Goal: Transaction & Acquisition: Purchase product/service

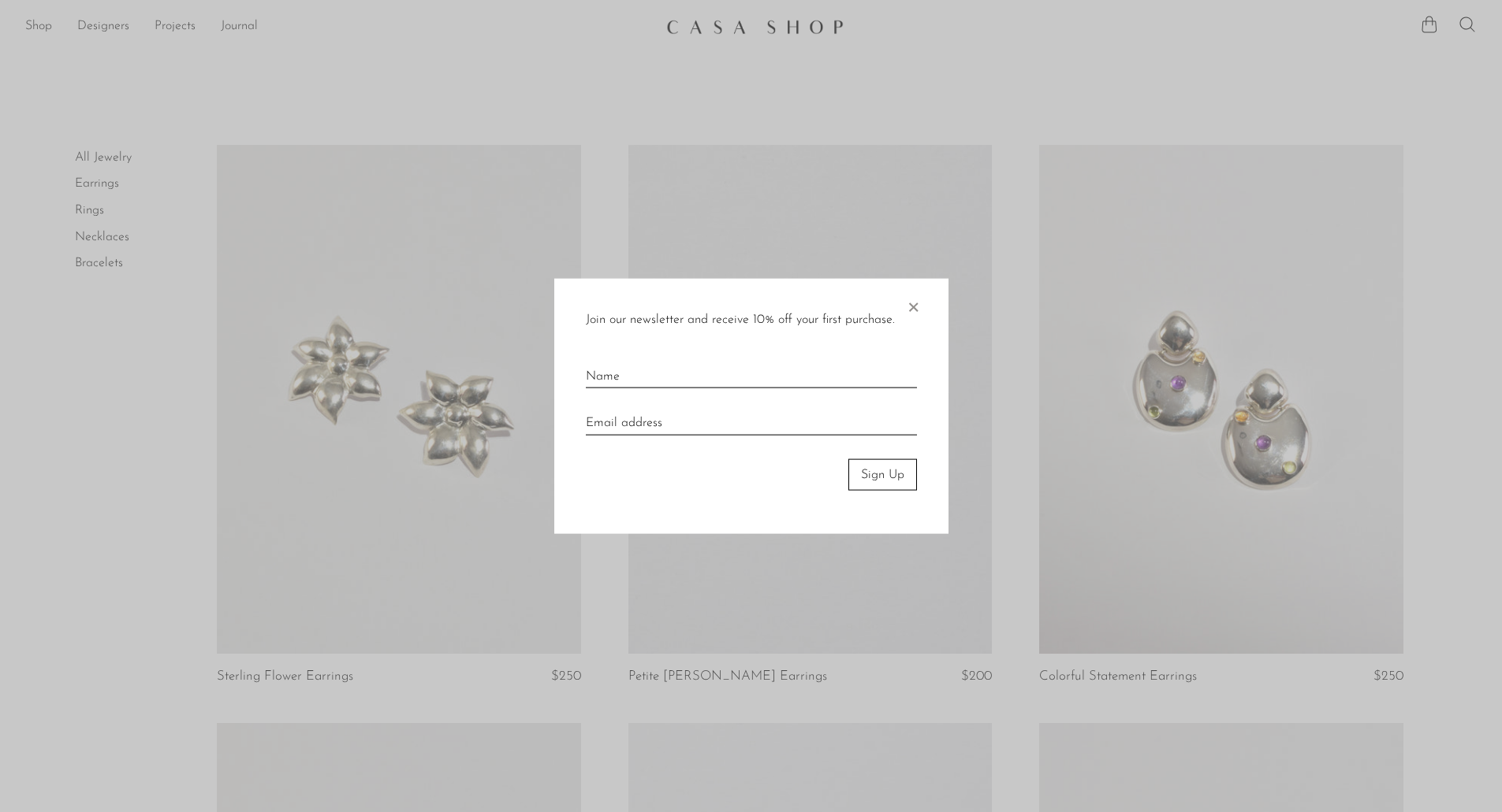
click at [980, 459] on div at bounding box center [751, 406] width 1502 height 812
click at [907, 319] on span "×" at bounding box center [913, 303] width 16 height 50
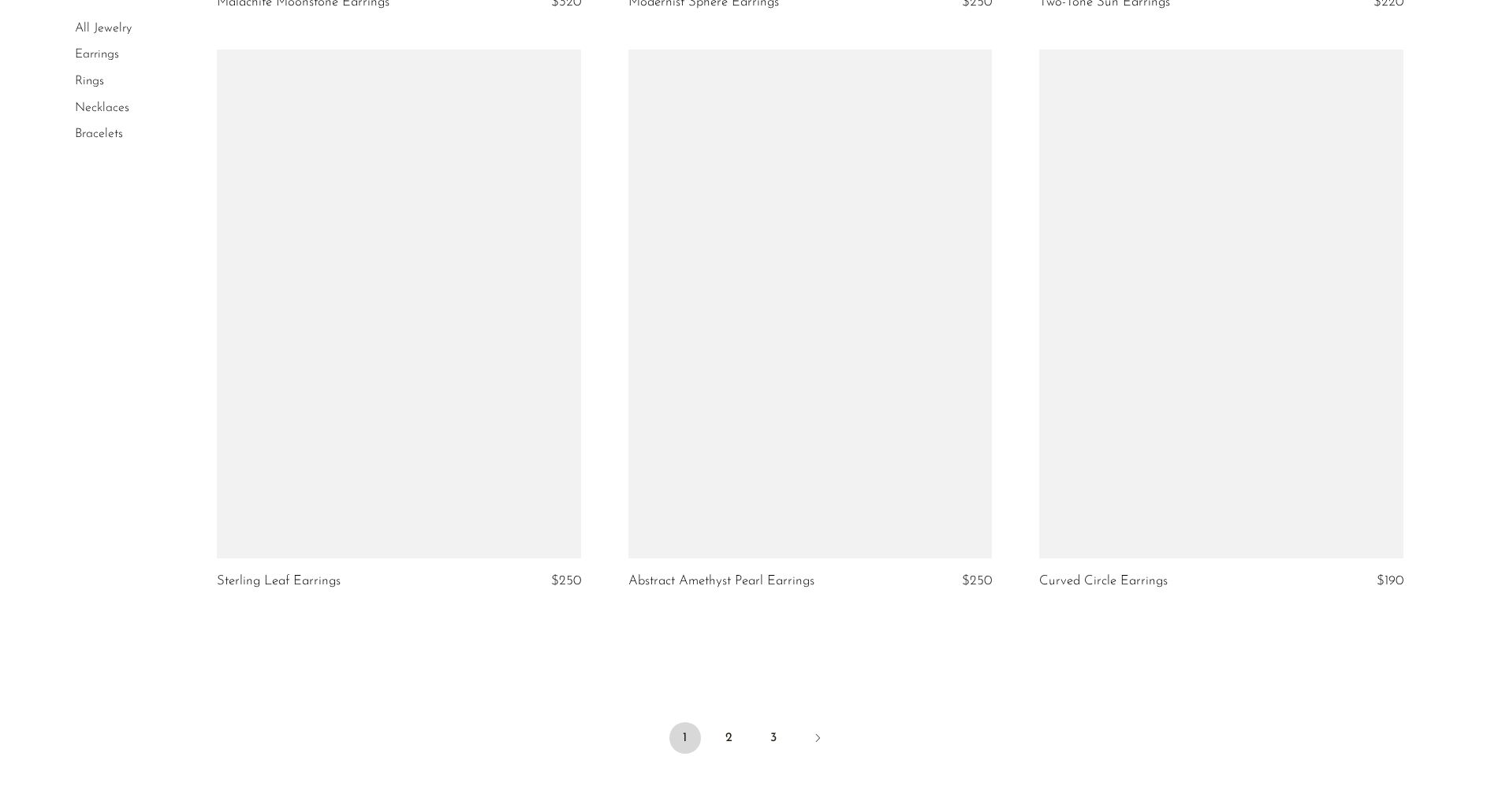
scroll to position [6644, 0]
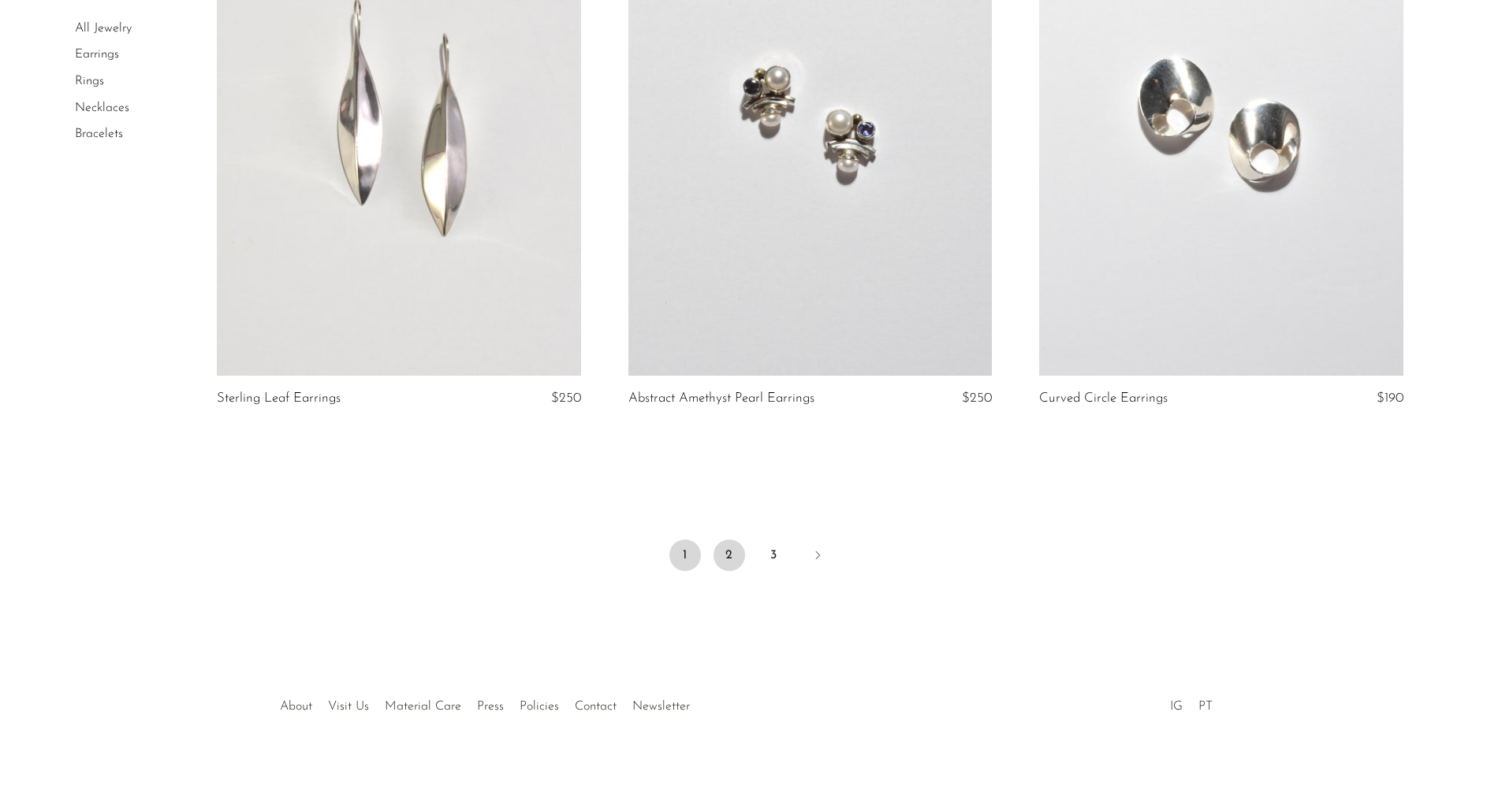
click at [733, 552] on link "2" at bounding box center [729, 555] width 31 height 31
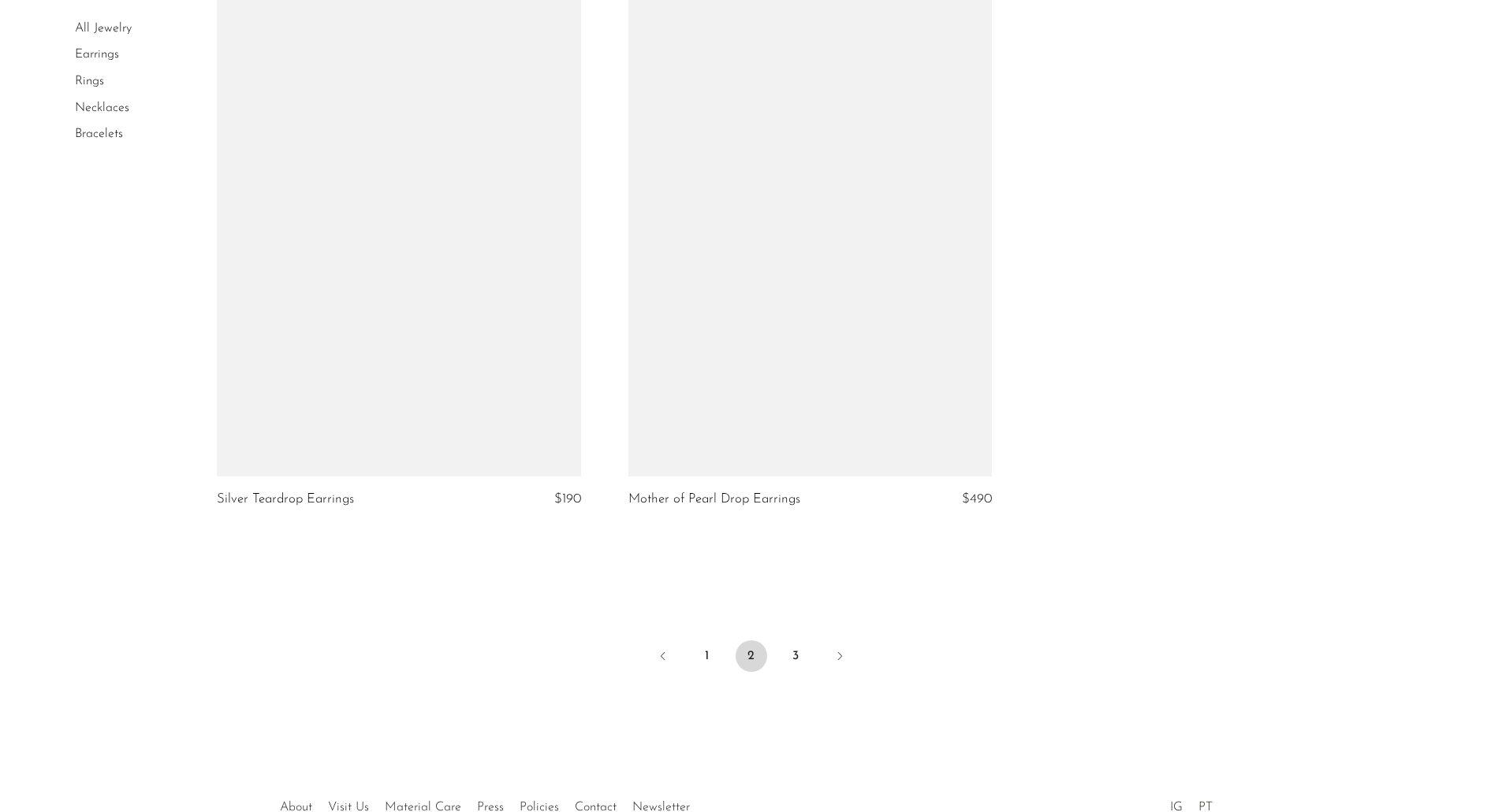
scroll to position [6751, 0]
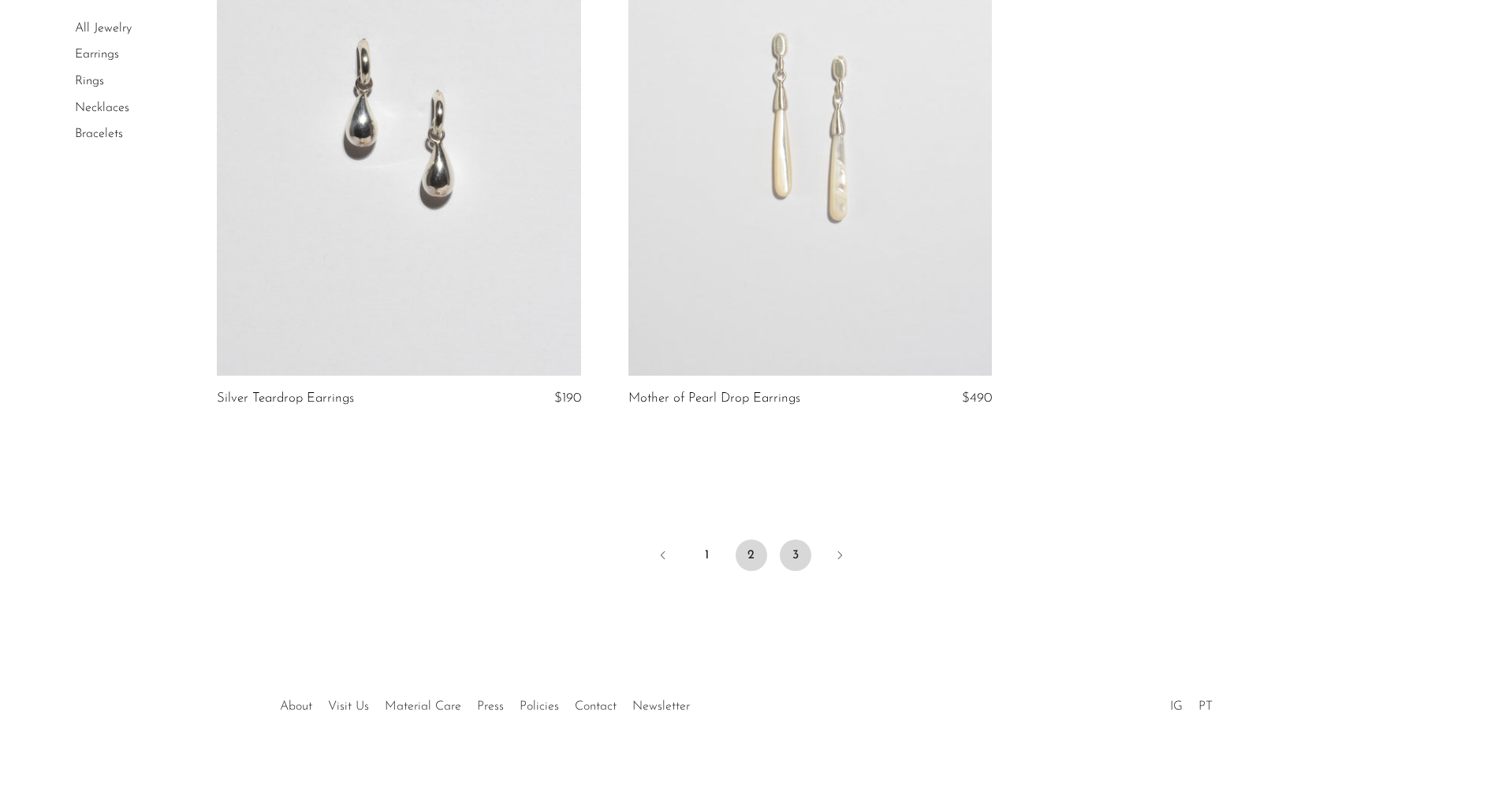
click at [790, 567] on link "3" at bounding box center [796, 555] width 31 height 31
